Goal: Task Accomplishment & Management: Complete application form

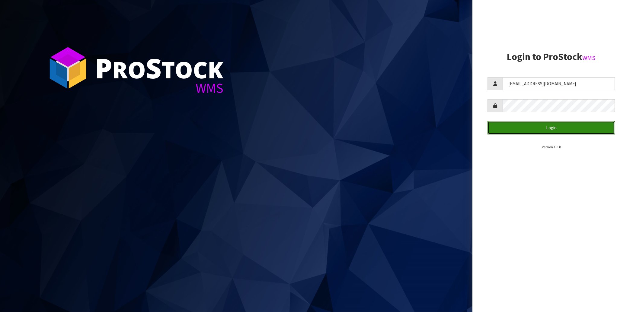
click at [526, 127] on button "Login" at bounding box center [550, 127] width 127 height 13
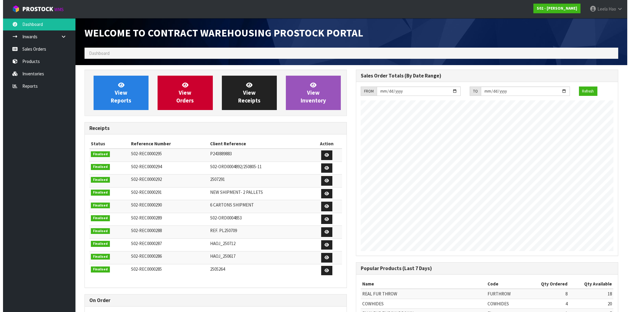
scroll to position [335, 271]
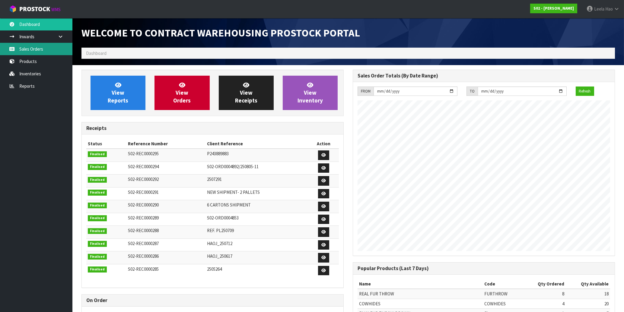
click at [37, 49] on link "Sales Orders" at bounding box center [36, 49] width 72 height 12
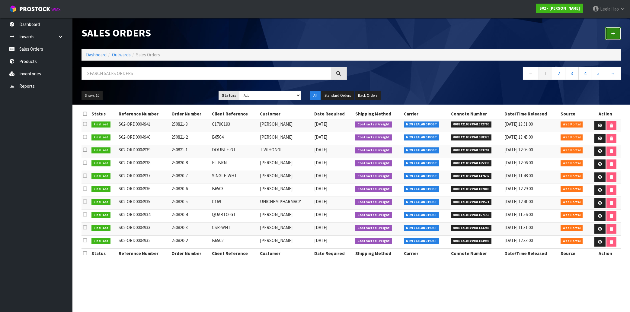
click at [610, 35] on link at bounding box center [613, 33] width 16 height 13
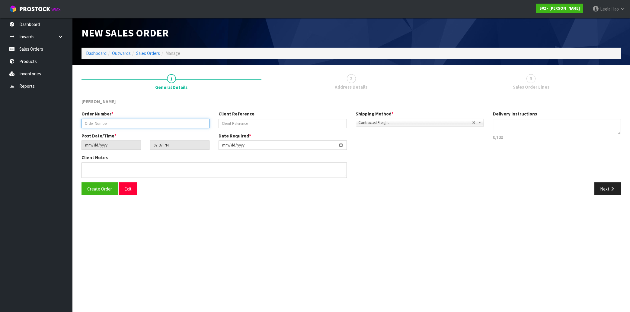
click at [199, 120] on input "text" at bounding box center [145, 123] width 128 height 9
type input "250822-1"
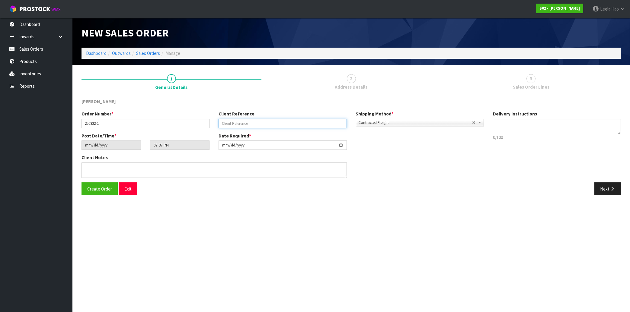
click at [278, 125] on input "text" at bounding box center [283, 123] width 128 height 9
type input "B6483"
click at [607, 188] on button "Next" at bounding box center [607, 189] width 27 height 13
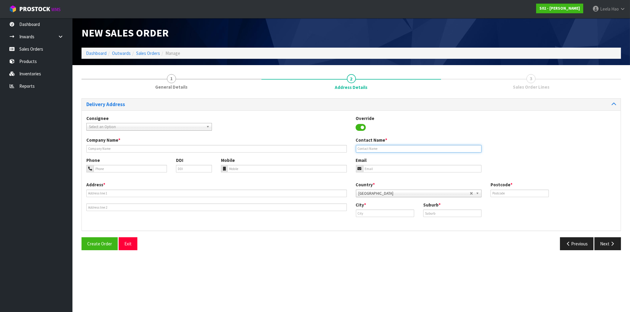
click at [415, 149] on input "text" at bounding box center [419, 149] width 126 height 8
paste input "[PERSON_NAME]"
type input "[PERSON_NAME]"
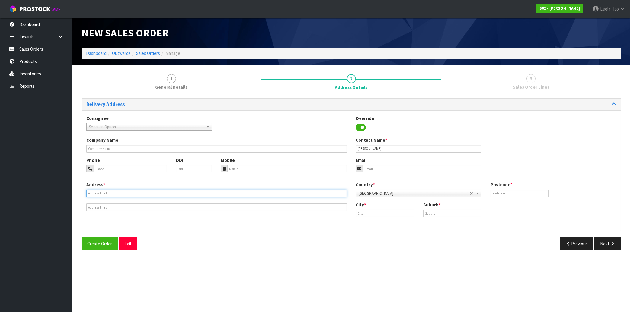
click at [128, 191] on input "text" at bounding box center [216, 194] width 260 height 8
paste input "[STREET_ADDRESS]"
type input "[STREET_ADDRESS]"
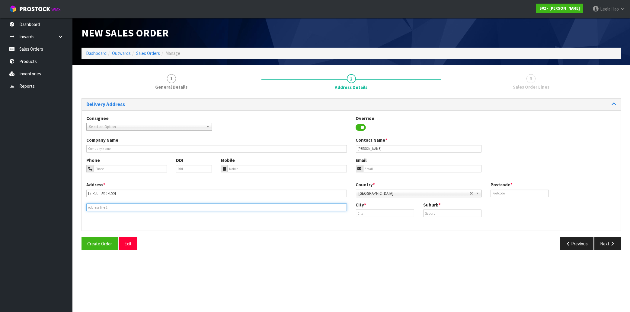
click at [141, 207] on input "text" at bounding box center [216, 208] width 260 height 8
paste input "R D 9"
type input "R D 9"
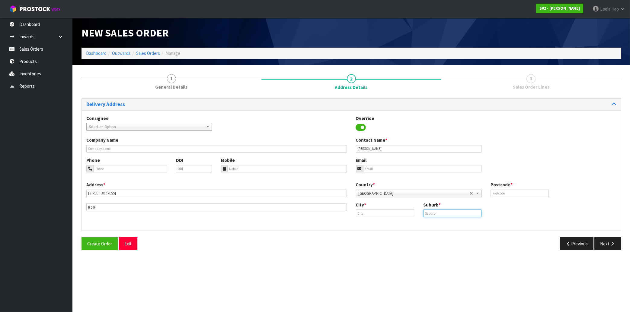
click at [451, 214] on input "text" at bounding box center [452, 214] width 58 height 8
paste input "OTATARA"
type input "OTATARA"
click at [391, 214] on input "text" at bounding box center [385, 214] width 58 height 8
paste input "Invercargill"
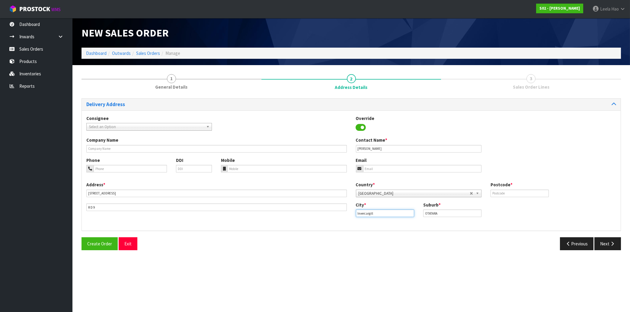
type input "Invercargill"
drag, startPoint x: 529, startPoint y: 193, endPoint x: 527, endPoint y: 189, distance: 5.1
click at [528, 190] on input "text" at bounding box center [519, 194] width 58 height 8
type input "9879"
click at [375, 170] on input "email" at bounding box center [422, 169] width 118 height 8
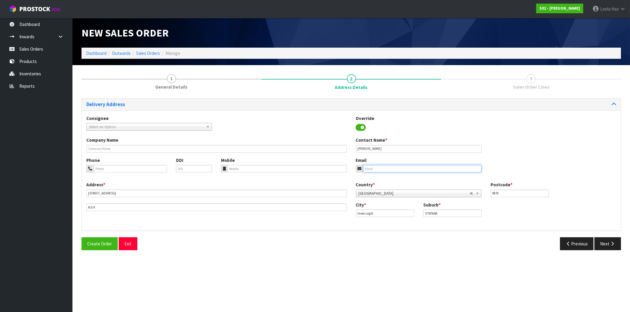
paste input "[EMAIL_ADDRESS][DOMAIN_NAME]"
type input "[EMAIL_ADDRESS][DOMAIN_NAME]"
click at [602, 243] on button "Next" at bounding box center [607, 244] width 27 height 13
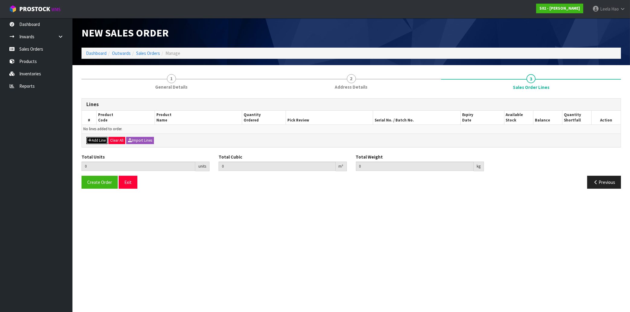
click at [95, 141] on button "Add Line" at bounding box center [96, 140] width 21 height 7
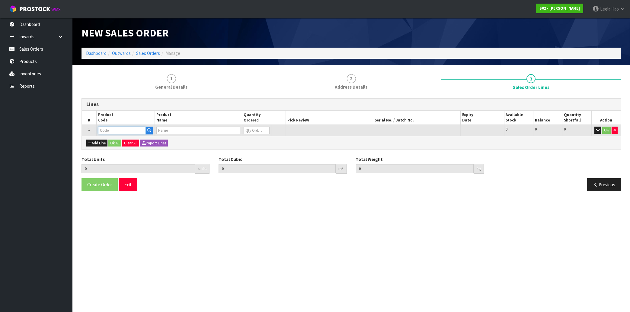
click at [128, 131] on input "text" at bounding box center [122, 131] width 48 height 8
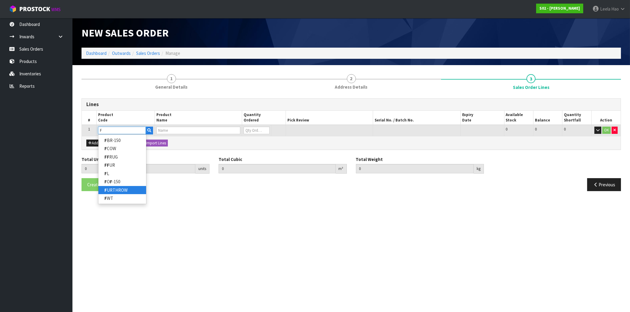
type input "F"
click at [131, 189] on link "F URTHROW" at bounding box center [122, 190] width 48 height 8
type input "FURTHROW"
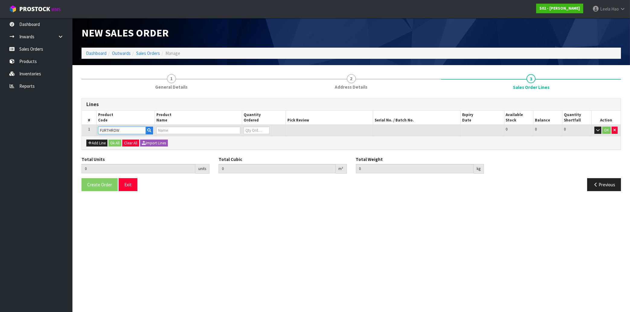
type input "0.000000"
type input "0.000"
type input "REAL FUR THROW"
type input "0"
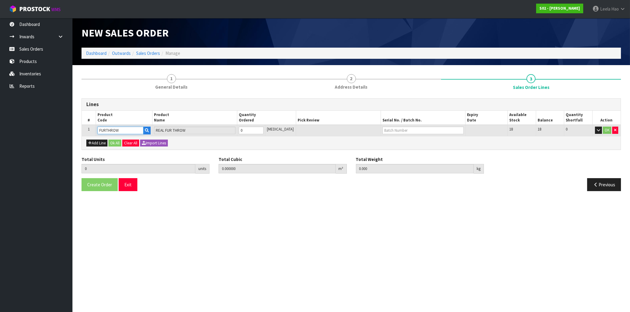
type input "1"
type input "0.027"
type input "1.56"
type input "1"
click at [263, 129] on input "1" at bounding box center [251, 131] width 25 height 8
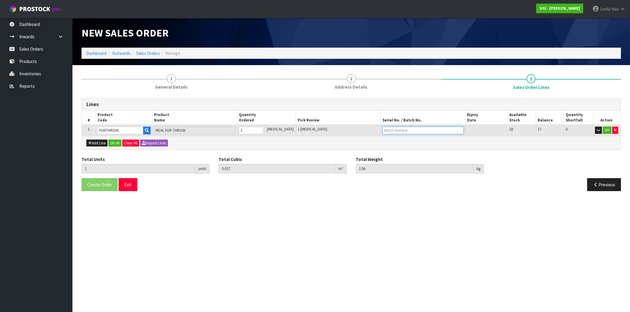
click at [401, 130] on input "text" at bounding box center [422, 131] width 81 height 8
type input "B6483"
click at [605, 133] on button "OK" at bounding box center [607, 130] width 8 height 7
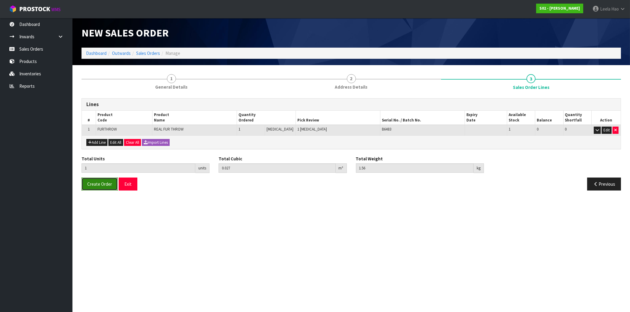
click at [99, 186] on span "Create Order" at bounding box center [99, 184] width 25 height 6
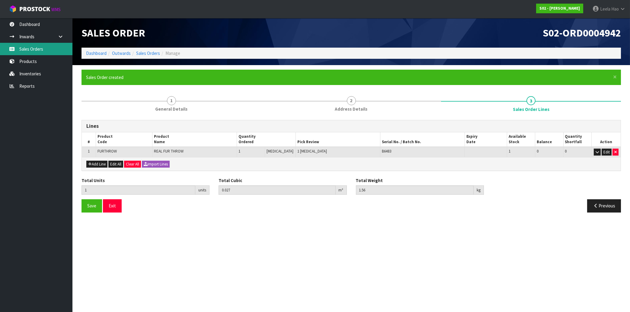
click at [36, 47] on link "Sales Orders" at bounding box center [36, 49] width 72 height 12
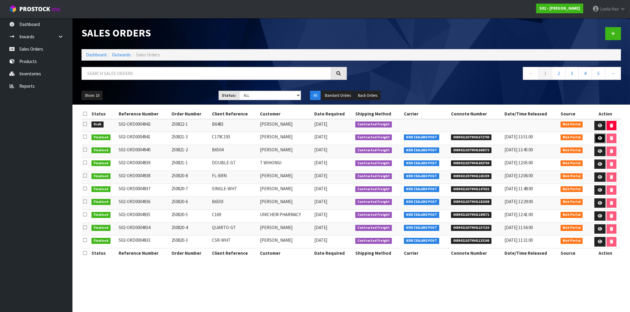
click at [600, 139] on icon at bounding box center [600, 138] width 5 height 4
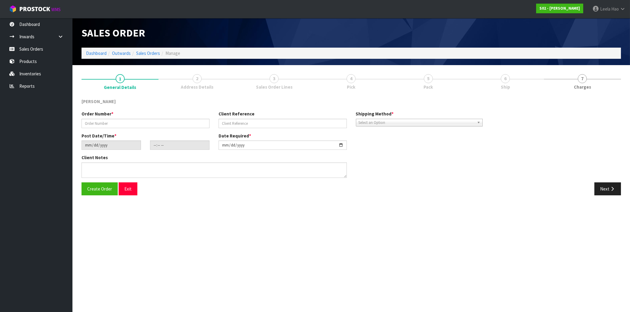
type input "250821-3"
type input "C179C193"
type input "[DATE]"
type input "12:51:00.000"
type input "[DATE]"
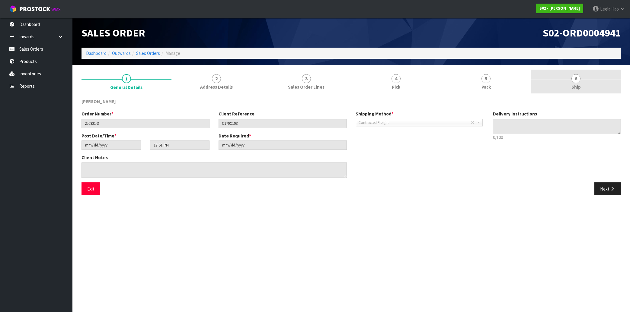
click at [569, 83] on link "6 Ship" at bounding box center [576, 82] width 90 height 24
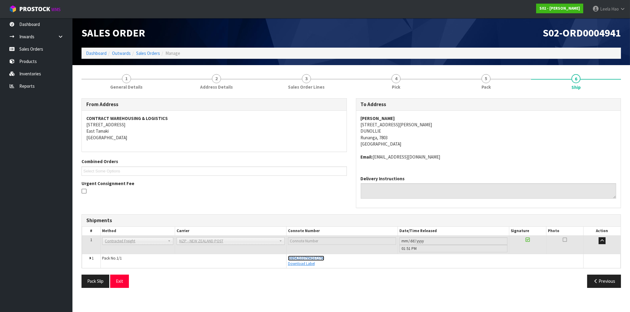
click at [324, 258] on span "00894210379941672790" at bounding box center [306, 258] width 36 height 5
click at [34, 49] on link "Sales Orders" at bounding box center [36, 49] width 72 height 12
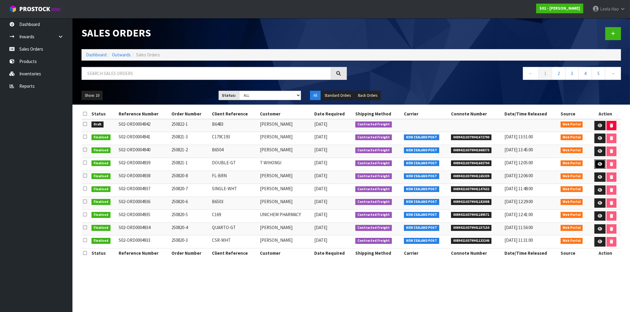
click at [601, 166] on icon at bounding box center [600, 164] width 5 height 4
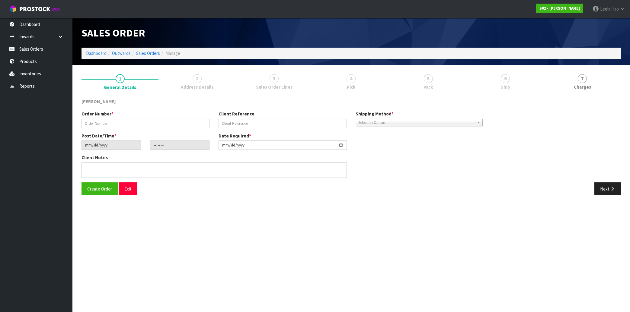
type input "250821-1"
type input "DOUBLE-GT"
type input "[DATE]"
type input "23:21:00.000"
type input "[DATE]"
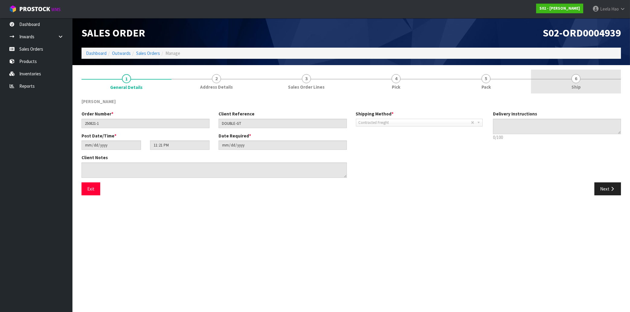
click at [563, 83] on link "6 Ship" at bounding box center [576, 82] width 90 height 24
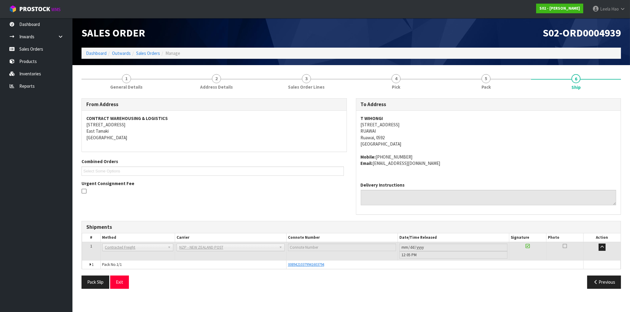
click at [337, 276] on div "From Address CONTRACT WAREHOUSING & LOGISTICS [STREET_ADDRESS] Combined Orders …" at bounding box center [350, 195] width 539 height 195
click at [309, 265] on span "00894210379941603794" at bounding box center [306, 264] width 36 height 5
click at [333, 265] on div "00894210379941603794" at bounding box center [435, 264] width 294 height 5
